Goal: Transaction & Acquisition: Download file/media

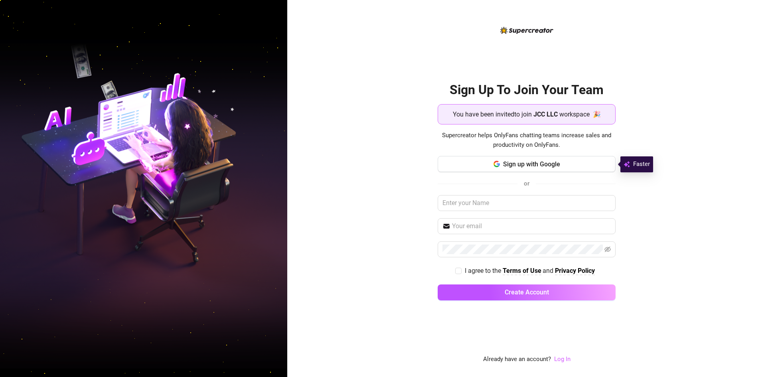
click at [561, 359] on link "Log In" at bounding box center [562, 359] width 16 height 7
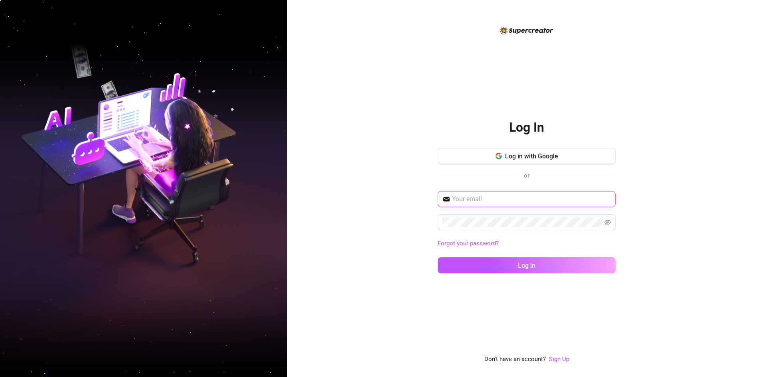
click at [484, 197] on input "text" at bounding box center [531, 199] width 159 height 10
type input "[EMAIL_ADDRESS][DOMAIN_NAME]"
click at [438, 257] on button "Log in" at bounding box center [527, 265] width 178 height 16
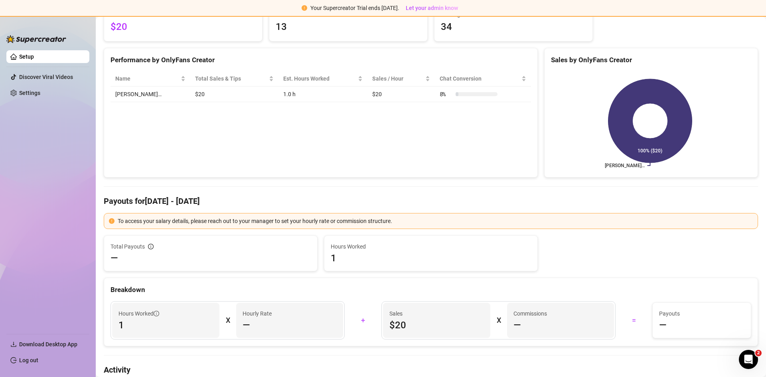
scroll to position [120, 0]
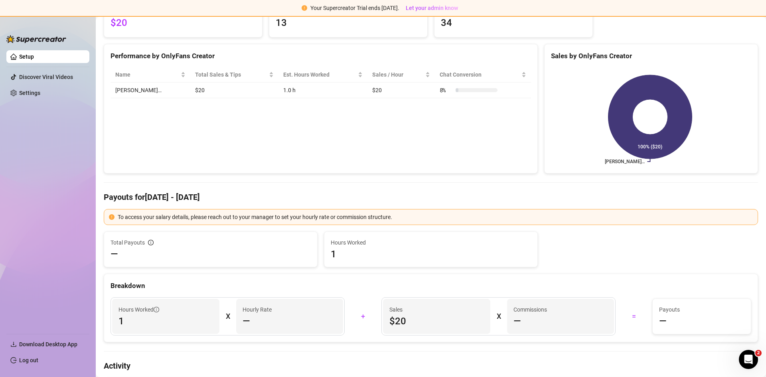
click at [24, 135] on ul "Setup Discover Viral Videos Settings" at bounding box center [47, 188] width 83 height 283
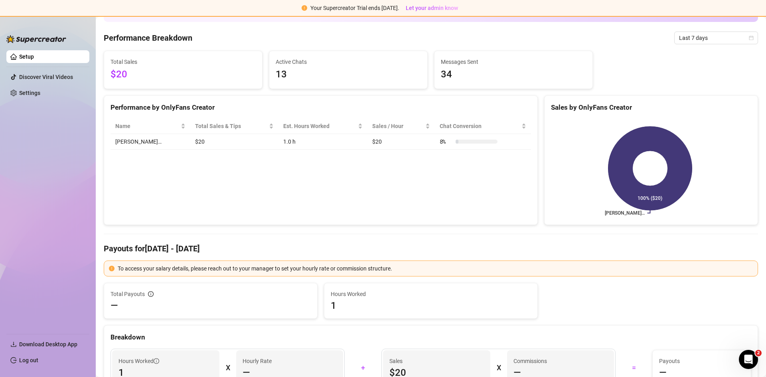
scroll to position [0, 0]
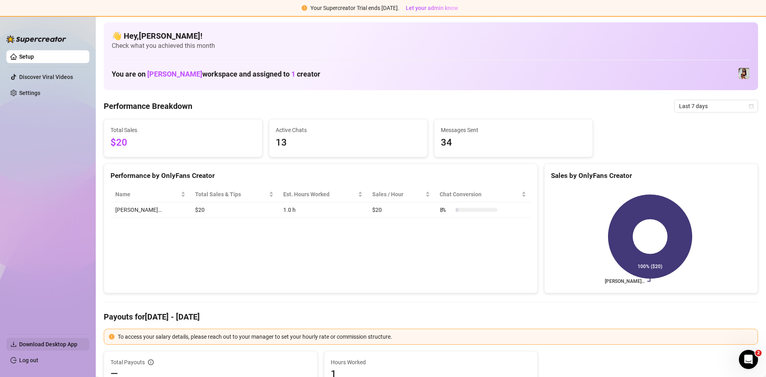
click at [45, 346] on span "Download Desktop App" at bounding box center [48, 344] width 58 height 6
click at [69, 344] on span "Download Desktop App" at bounding box center [48, 344] width 58 height 6
